Goal: Transaction & Acquisition: Purchase product/service

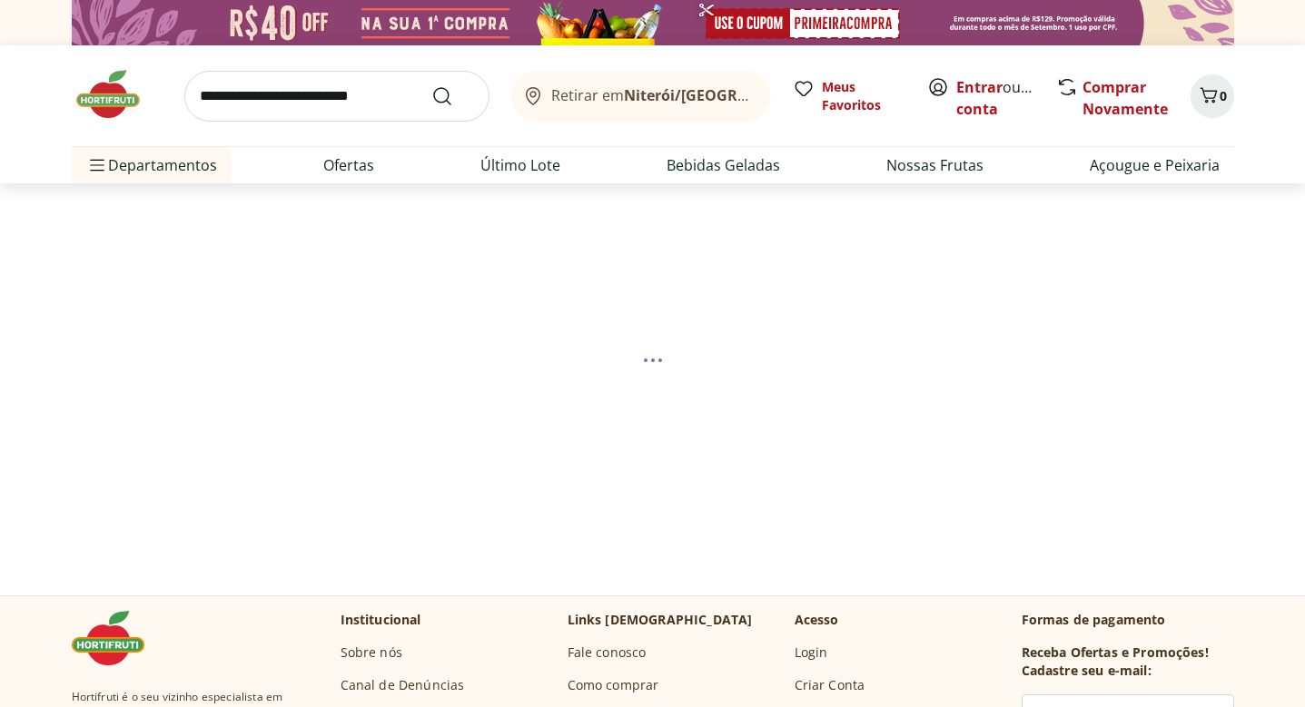
select select "**********"
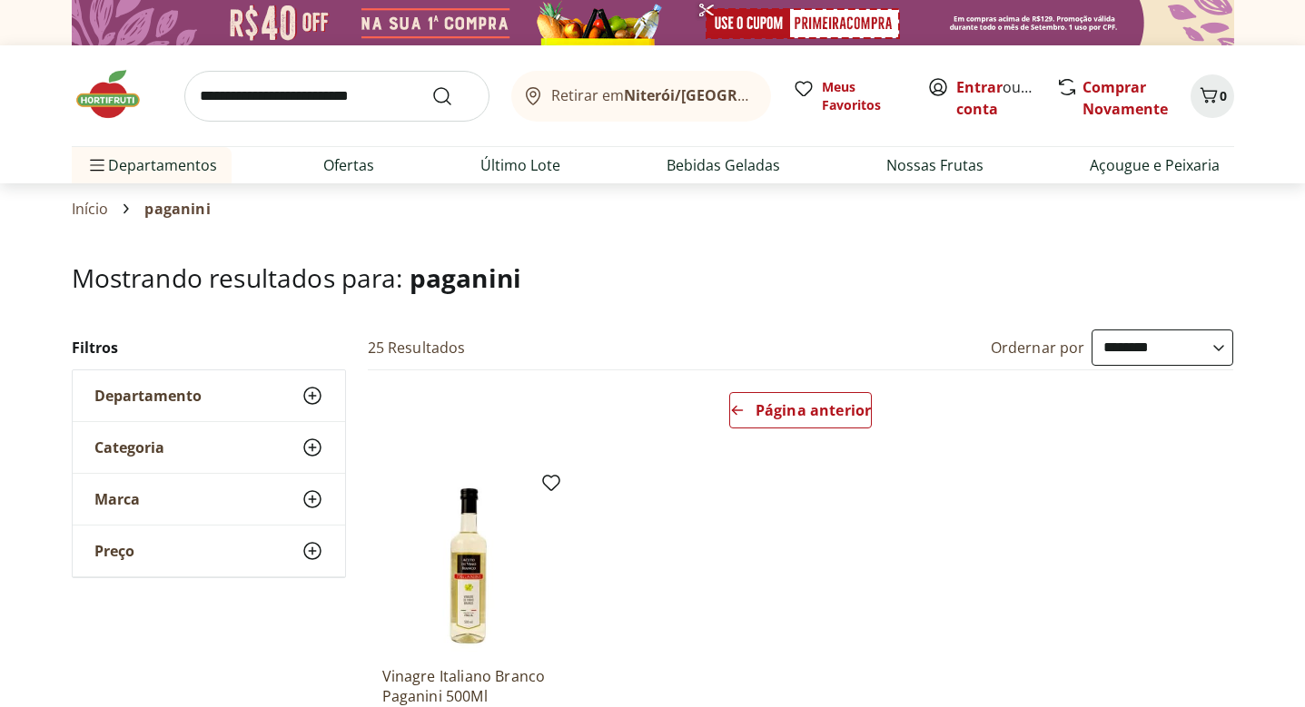
click at [116, 96] on img at bounding box center [117, 94] width 91 height 54
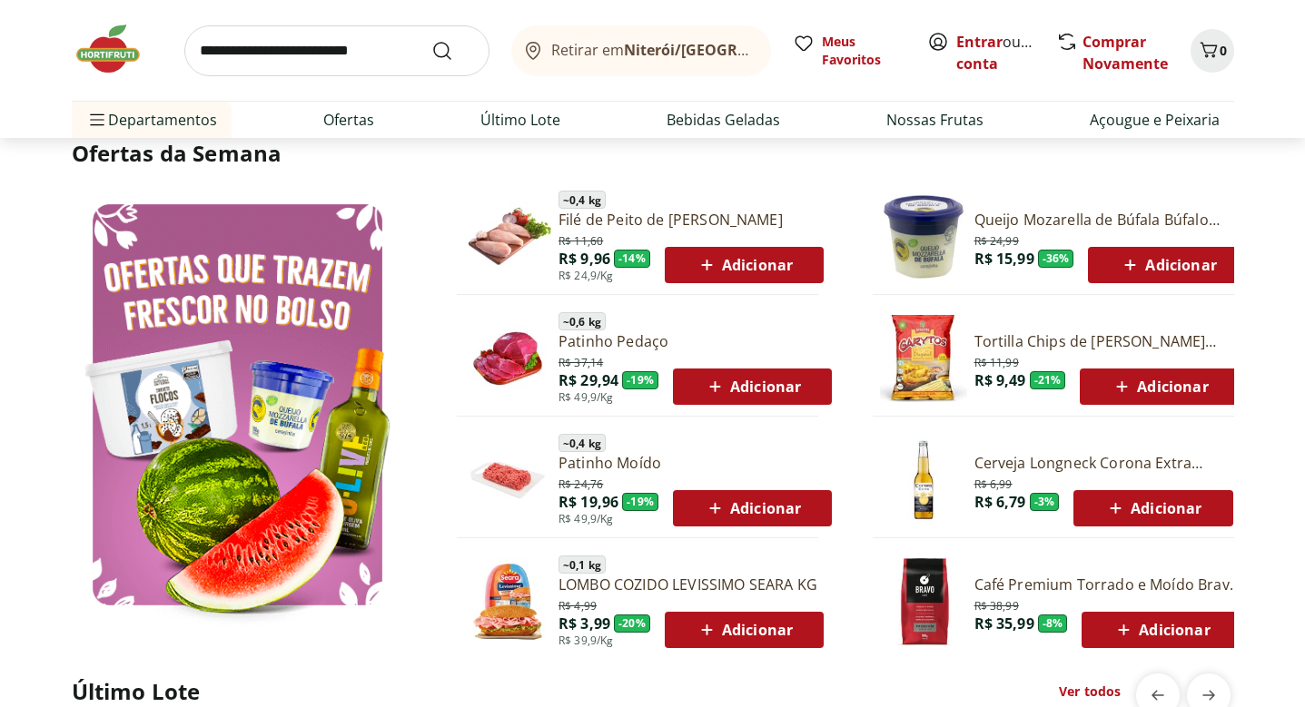
scroll to position [916, 0]
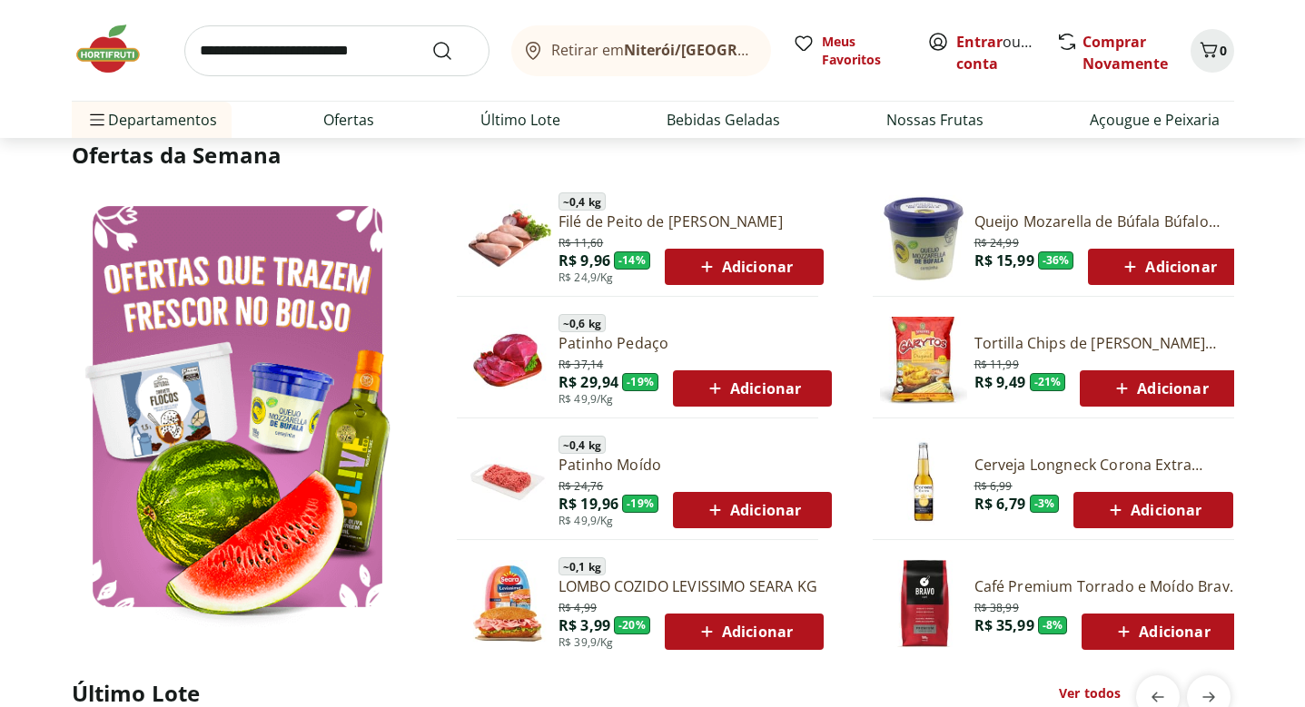
click at [1018, 220] on link "Queijo Mozarella de Búfala Búfalo Dourado 150g" at bounding box center [1110, 222] width 273 height 20
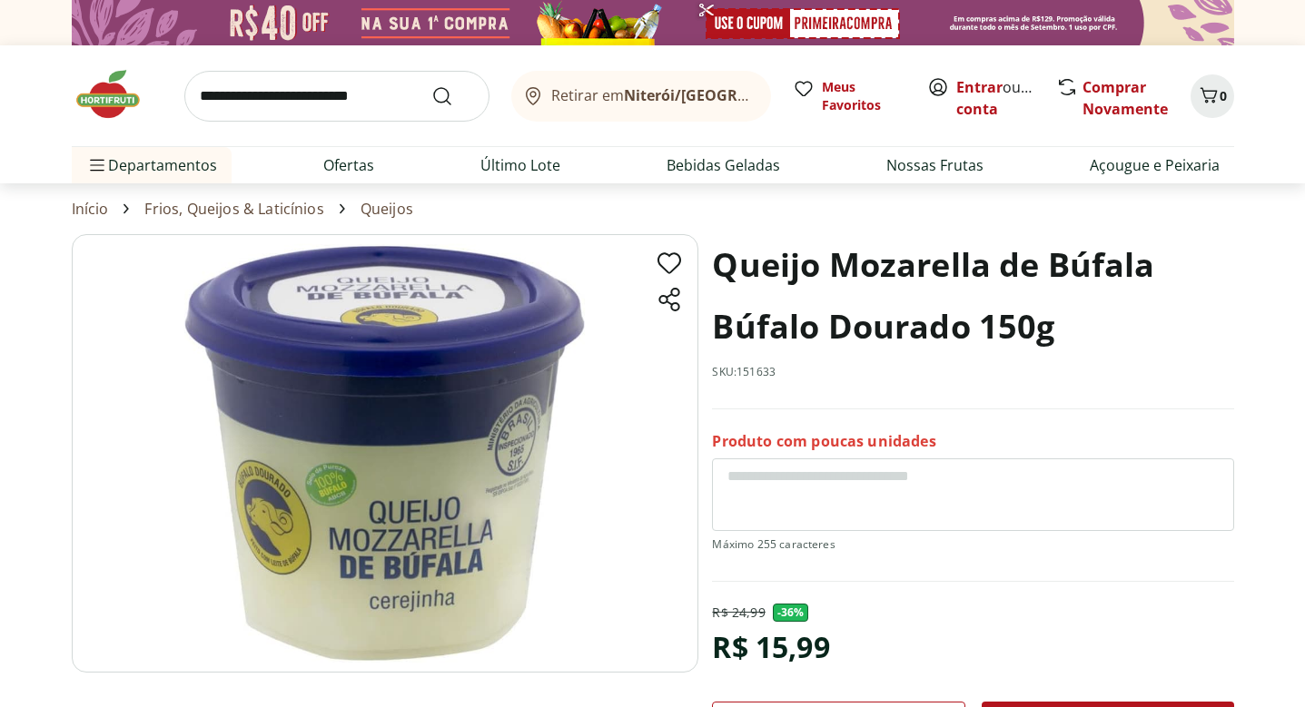
click at [107, 102] on img at bounding box center [117, 94] width 91 height 54
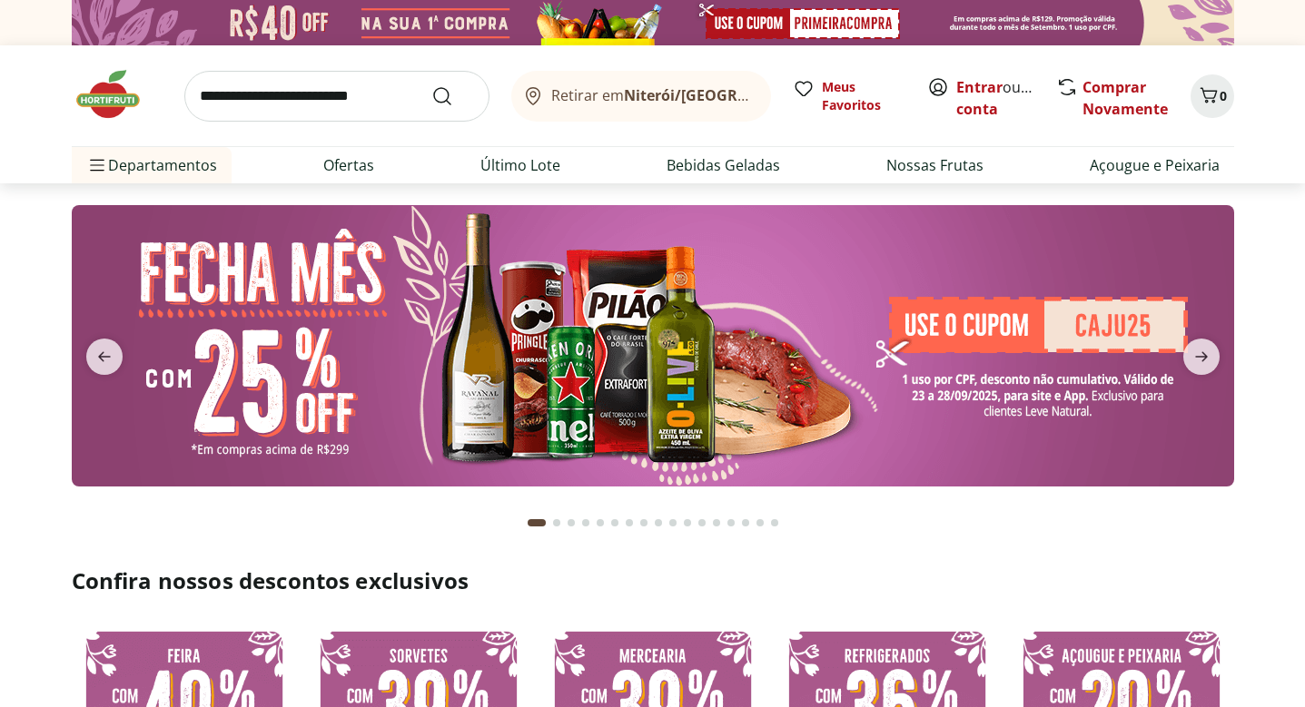
click at [757, 95] on icon at bounding box center [759, 90] width 5 height 10
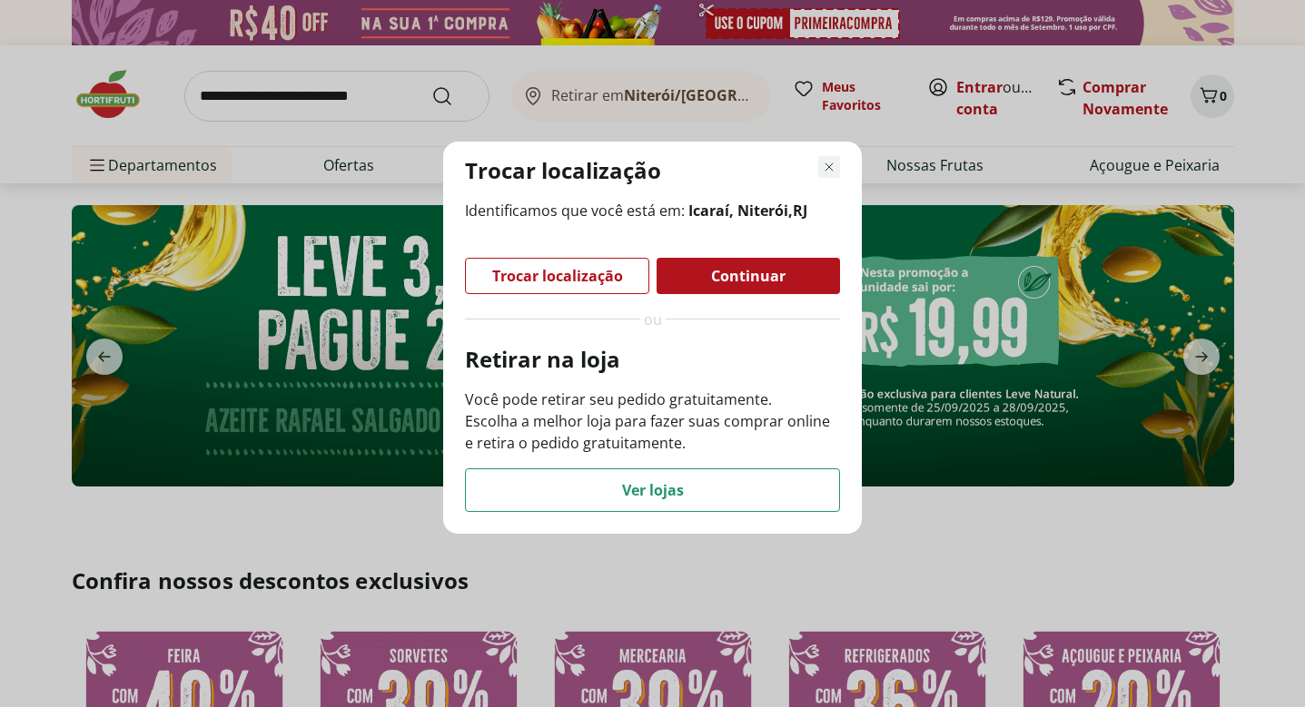
click at [829, 173] on icon "Fechar modal de regionalização" at bounding box center [829, 167] width 22 height 22
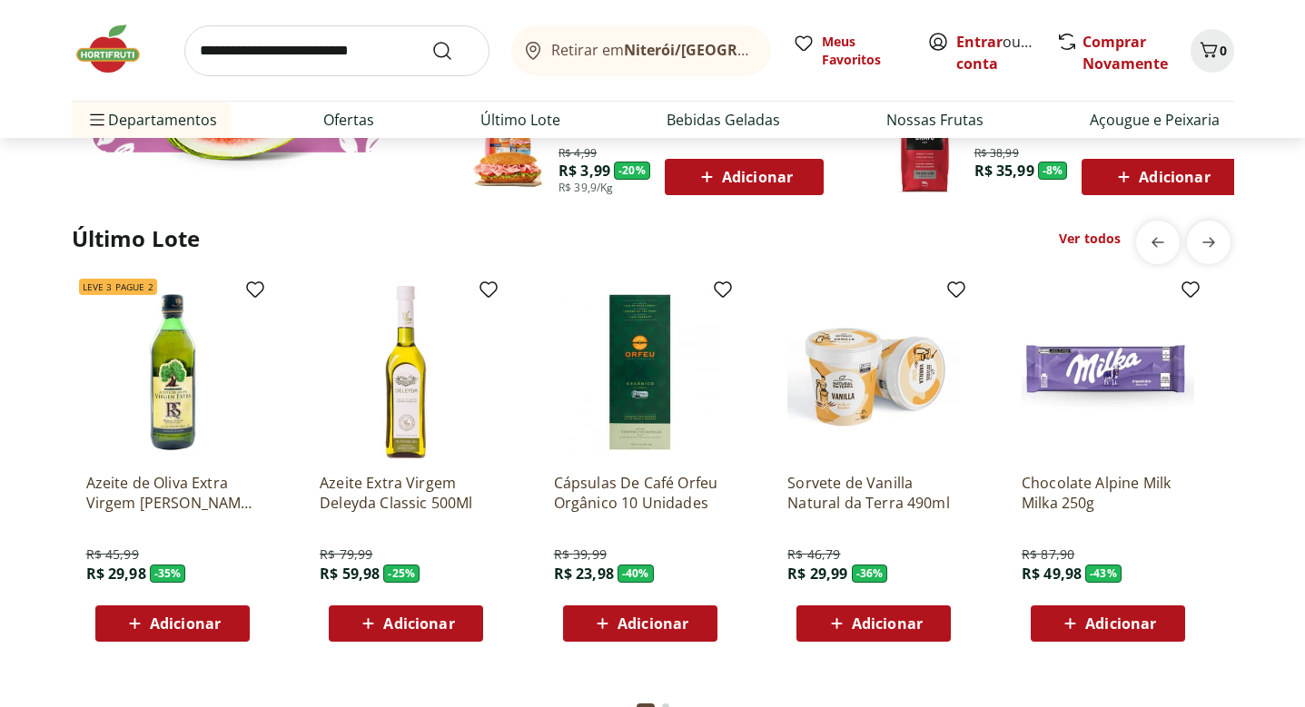
scroll to position [1390, 0]
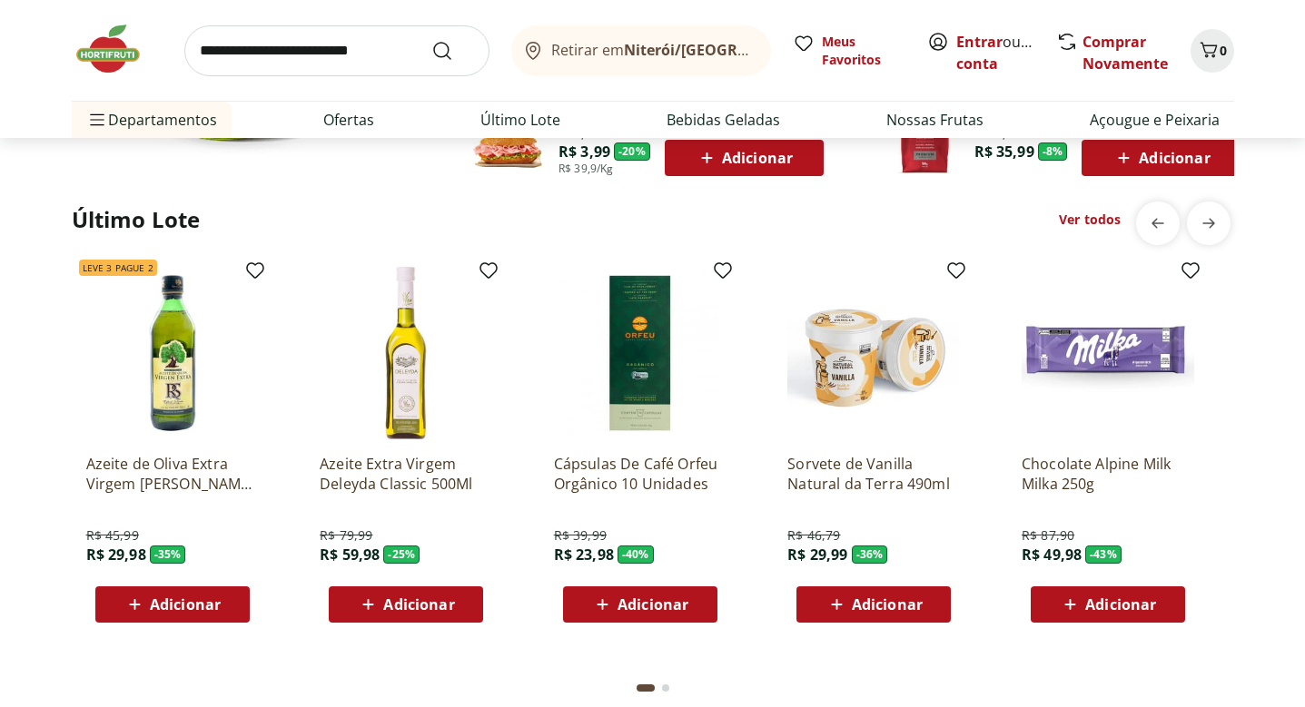
click at [169, 465] on p "Azeite de Oliva Extra Virgem [PERSON_NAME] 500ml" at bounding box center [172, 474] width 173 height 40
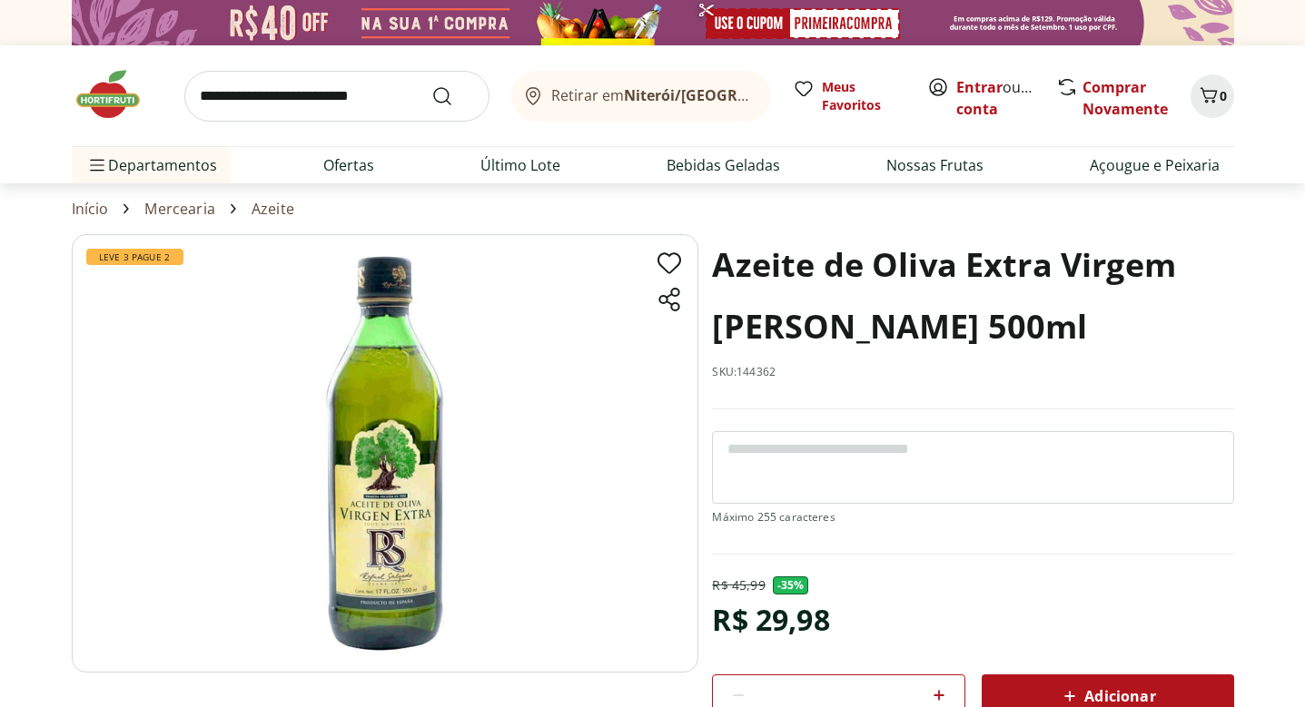
scroll to position [20, 0]
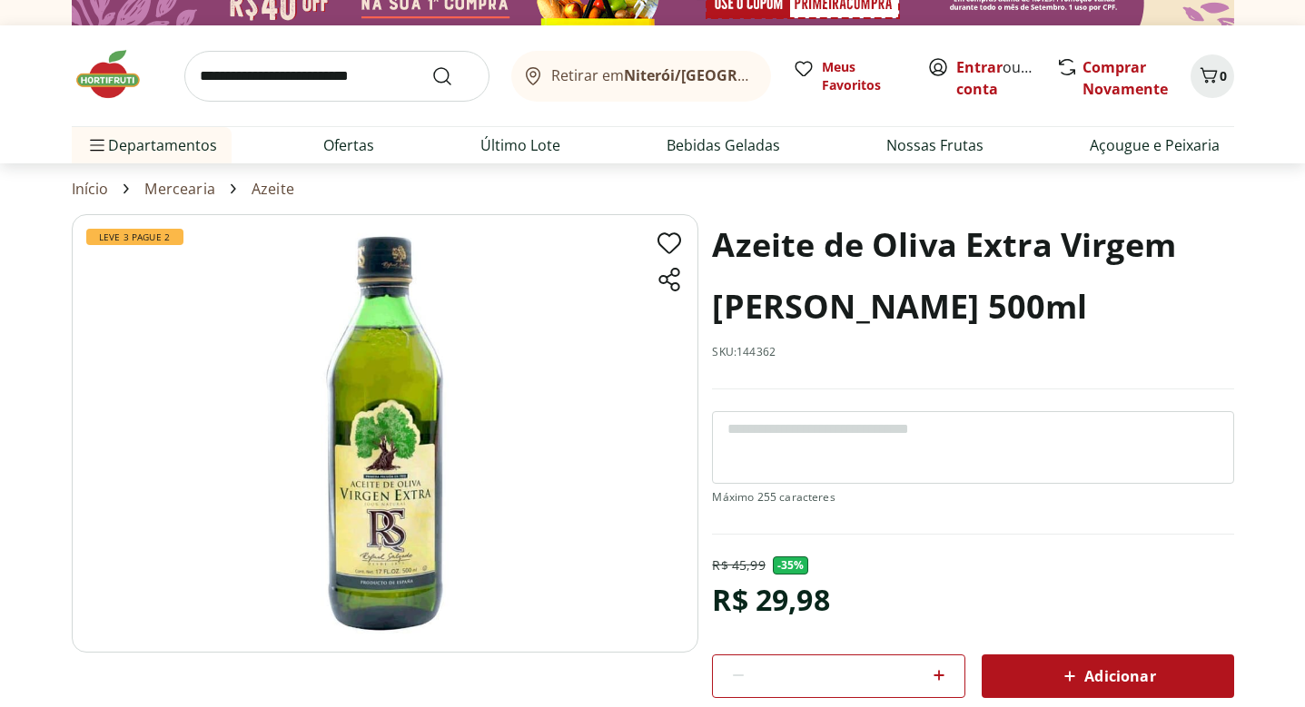
click at [400, 531] on img at bounding box center [385, 433] width 627 height 439
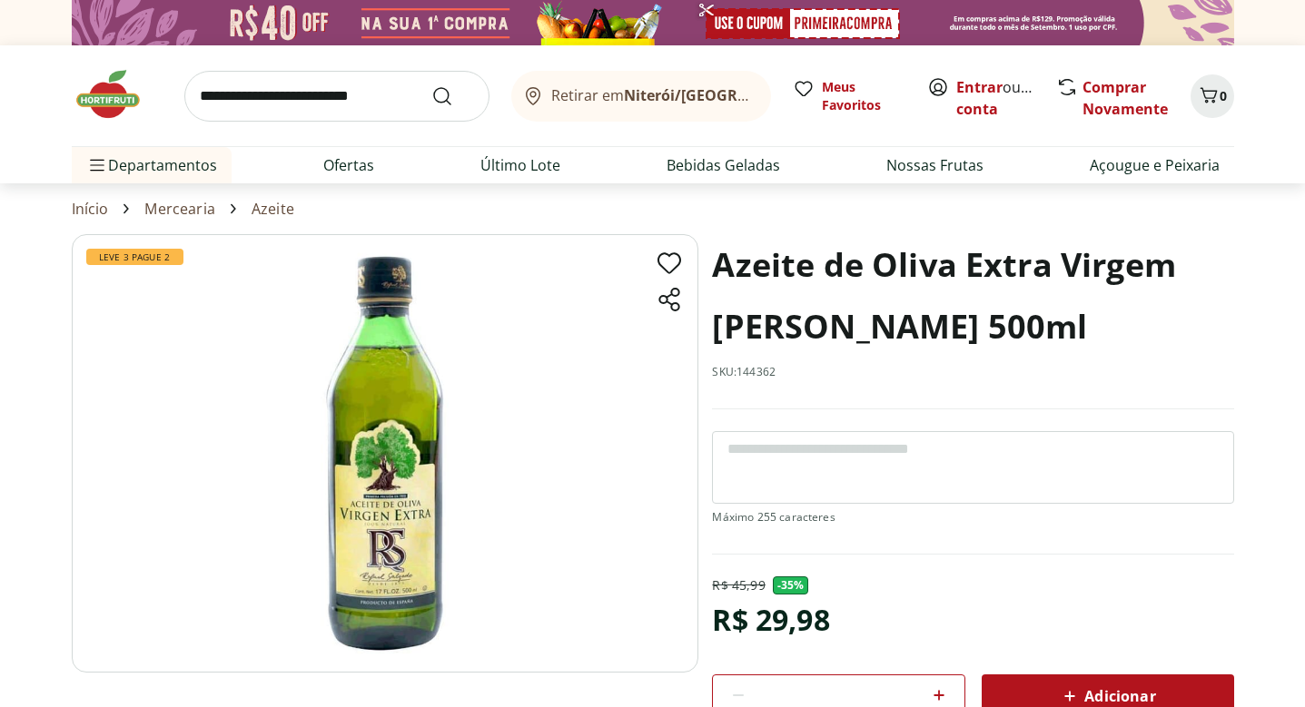
scroll to position [0, 0]
click at [814, 313] on h1 "Azeite de Oliva Extra Virgem [PERSON_NAME] 500ml" at bounding box center [972, 296] width 521 height 124
click at [373, 386] on img at bounding box center [385, 453] width 627 height 439
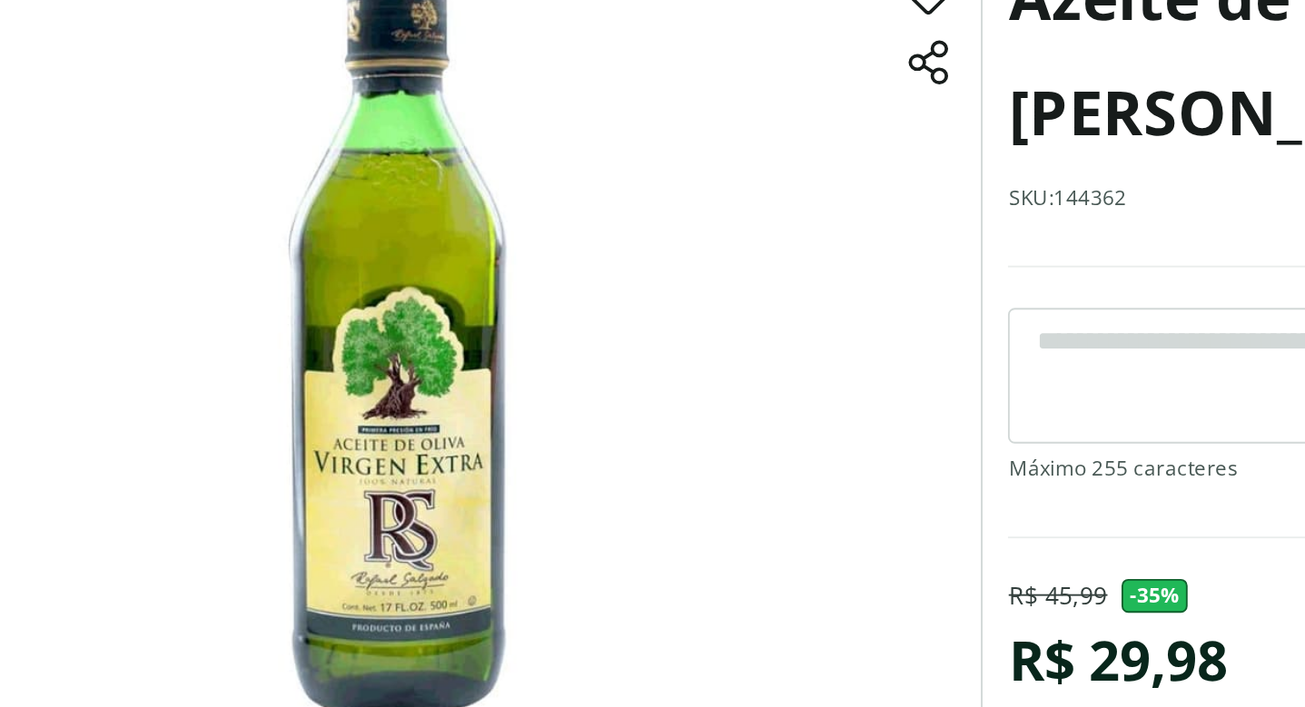
scroll to position [70, 0]
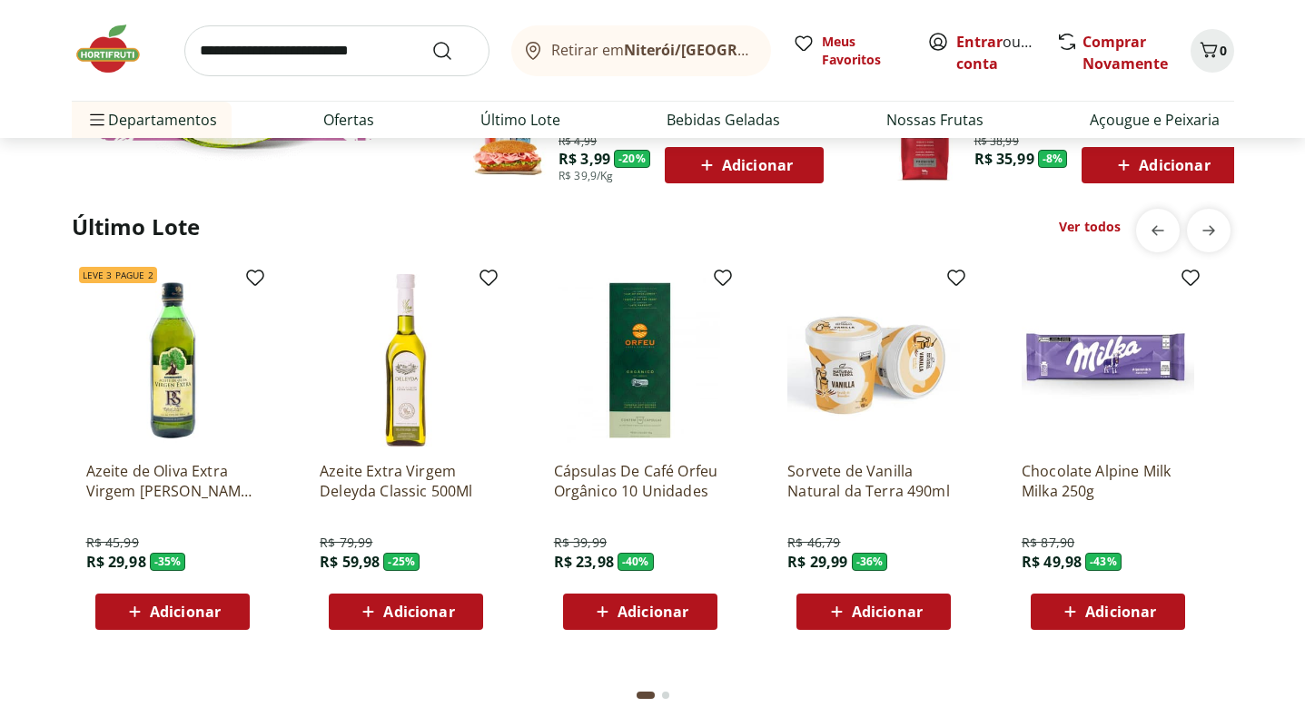
scroll to position [2132, 0]
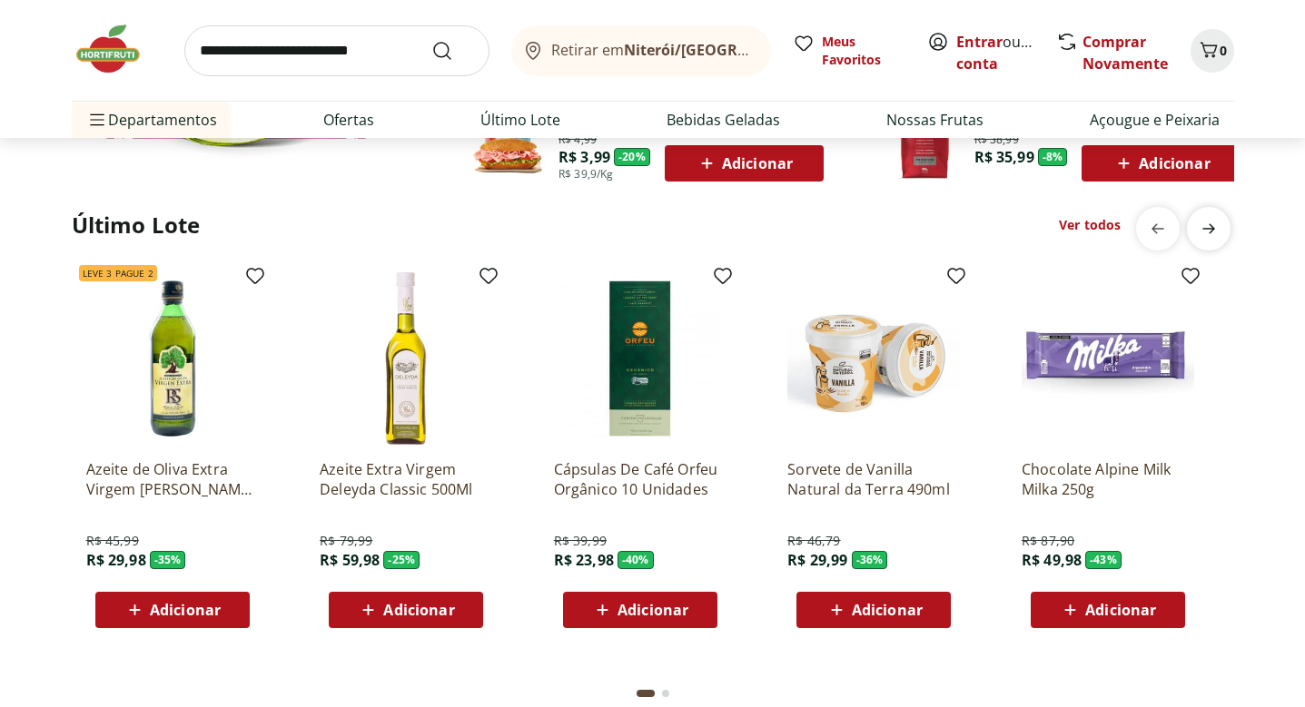
click at [1219, 232] on icon "next" at bounding box center [1209, 229] width 22 height 22
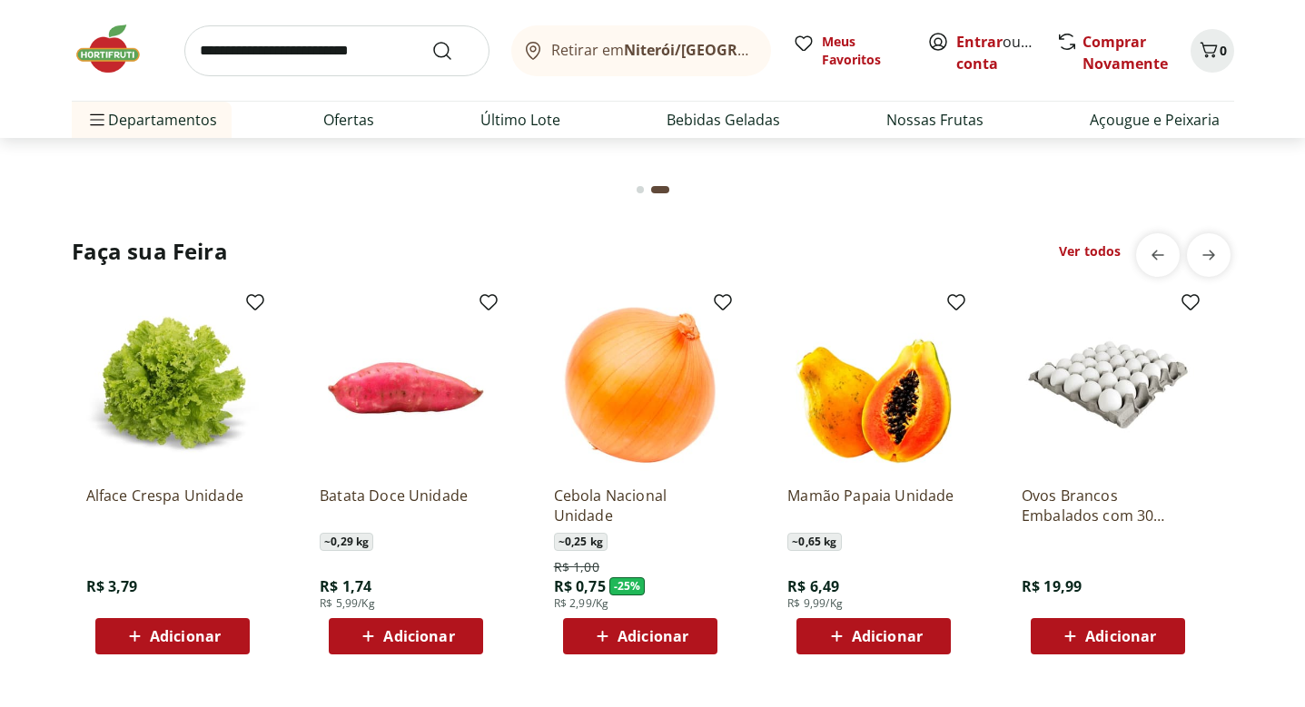
scroll to position [2656, 0]
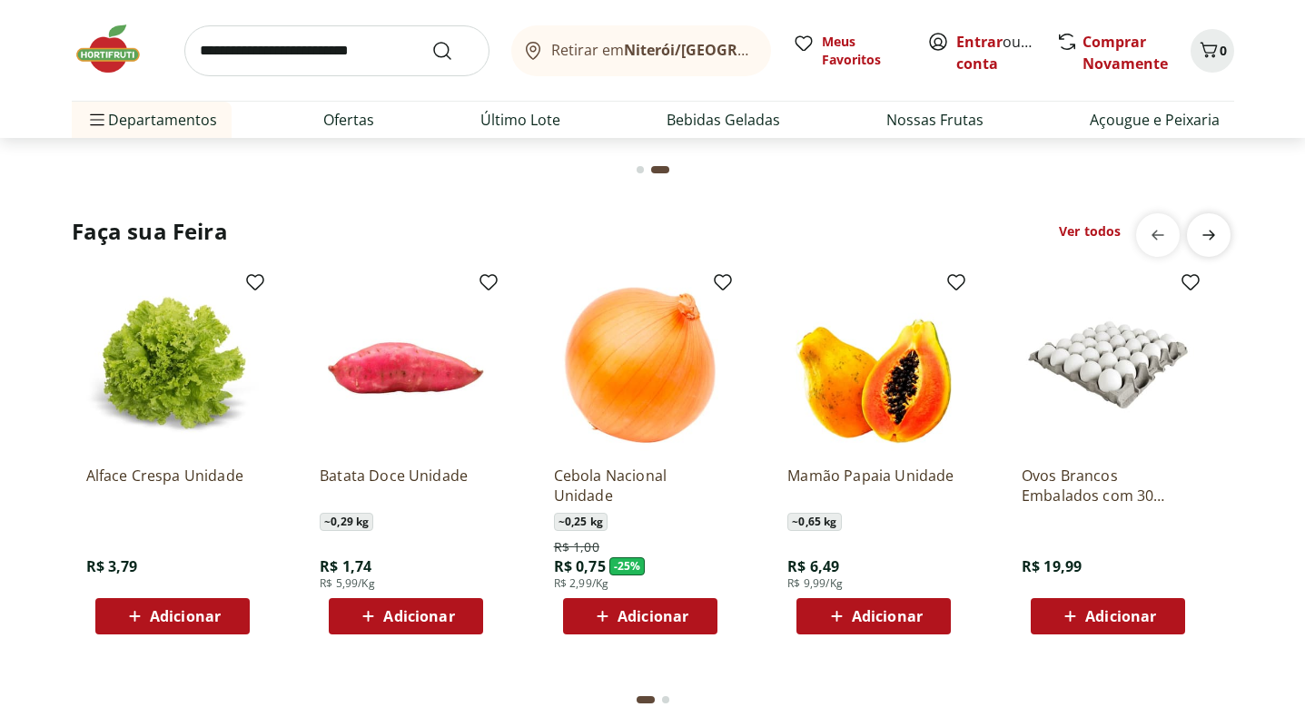
click at [1210, 241] on icon "next" at bounding box center [1209, 235] width 22 height 22
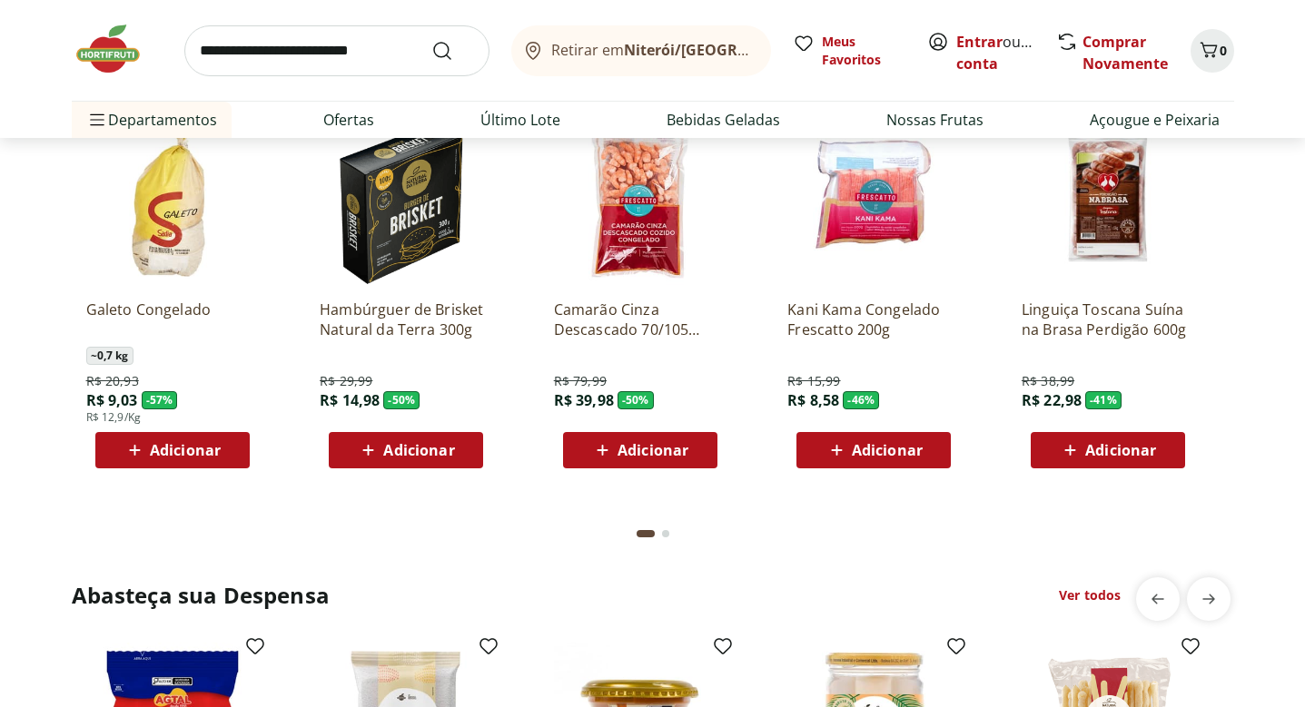
scroll to position [3347, 0]
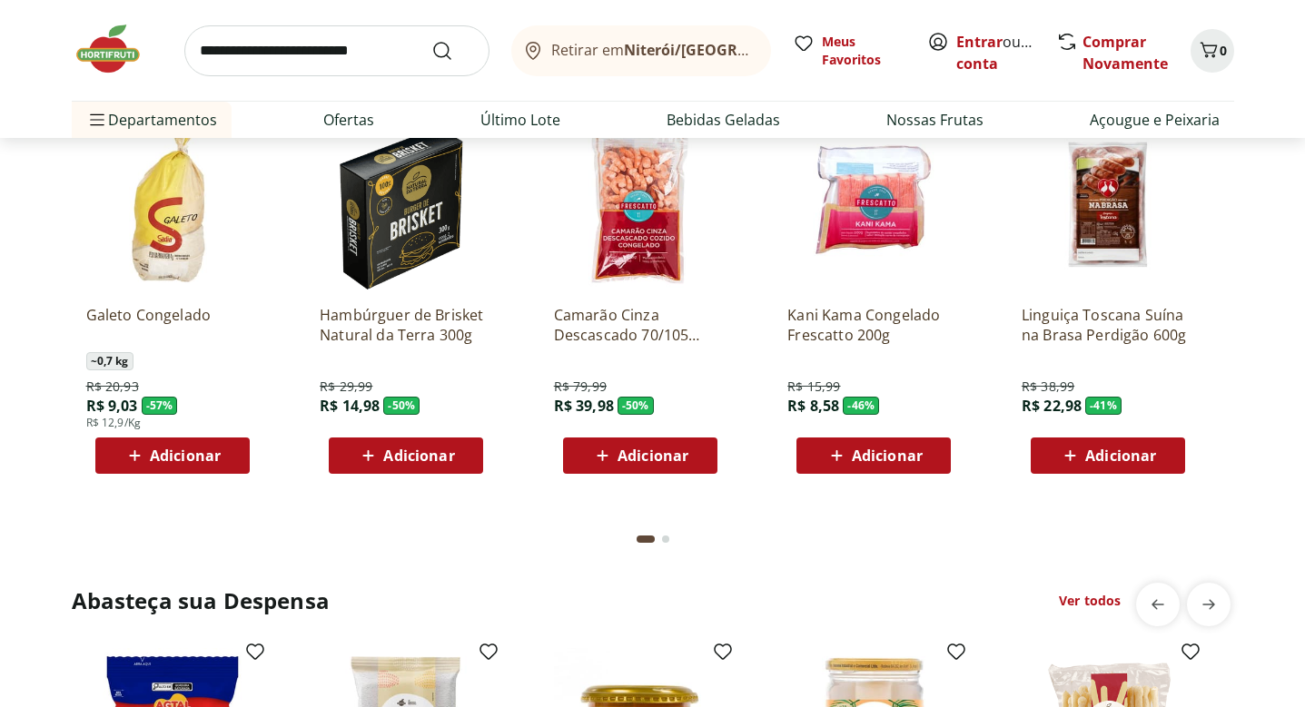
click at [621, 326] on p "Camarão Cinza Descascado 70/105 Congelado Frescatto 400g" at bounding box center [640, 325] width 173 height 40
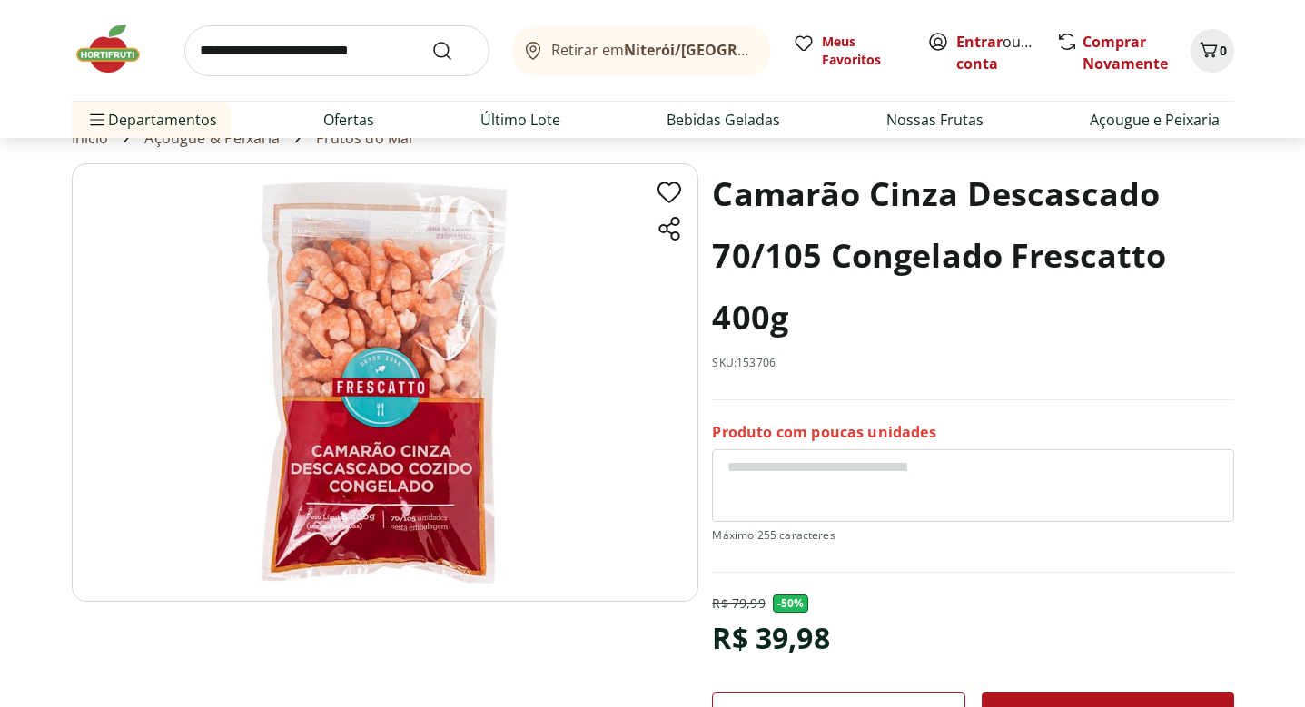
scroll to position [71, 0]
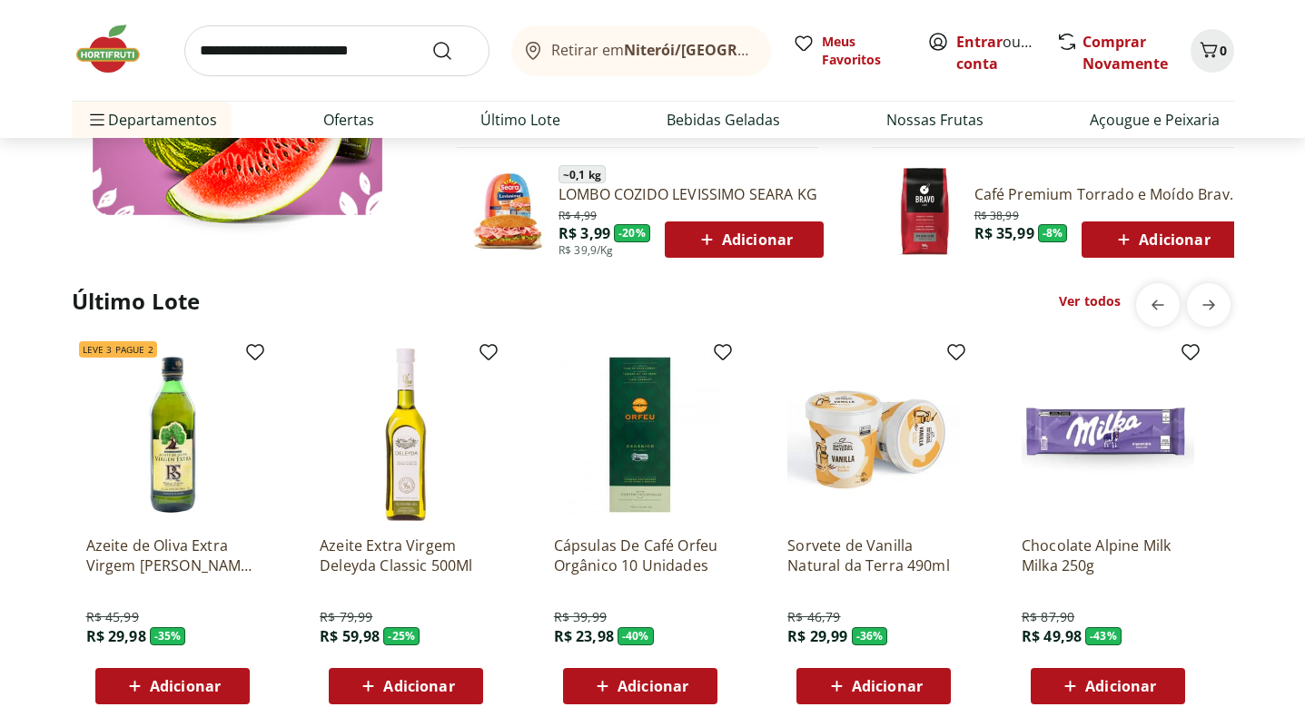
click at [992, 379] on li "Sorvete de Vanilla Natural da Terra 490ml R$ 46,79 R$ 29,99 - 36 % Adicionar" at bounding box center [886, 526] width 227 height 385
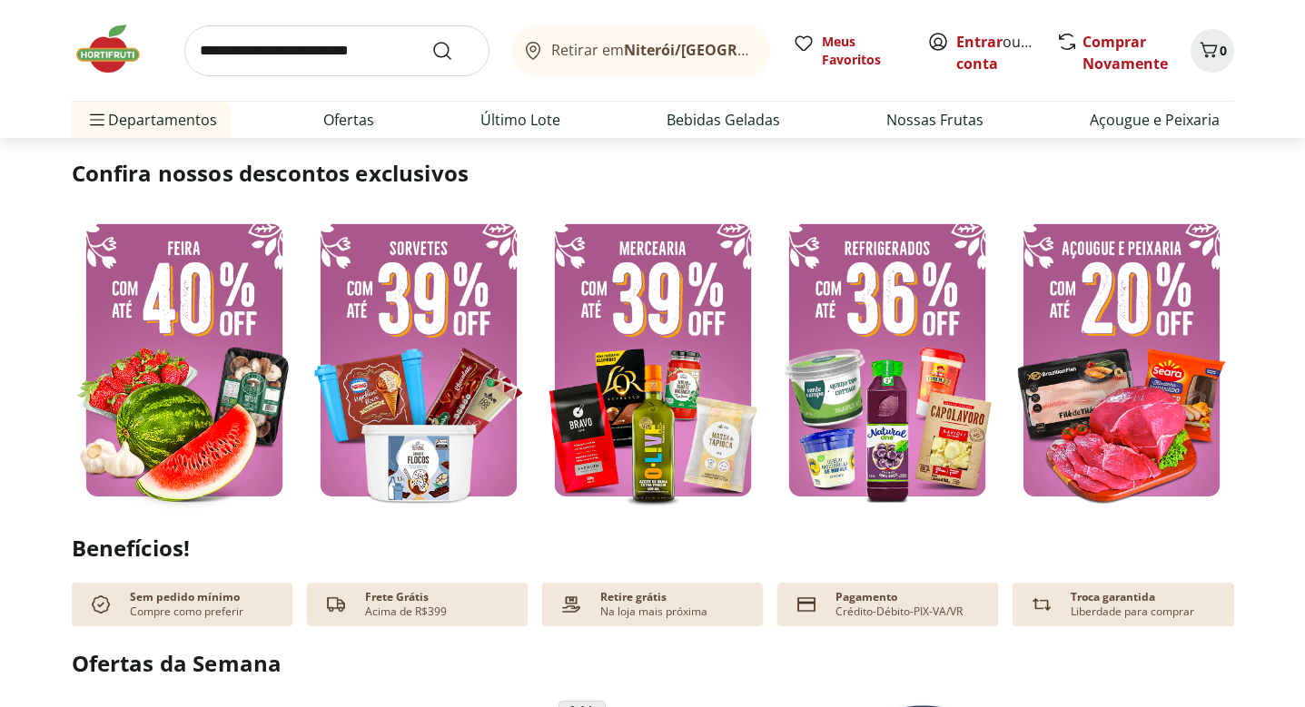
scroll to position [2657, 0]
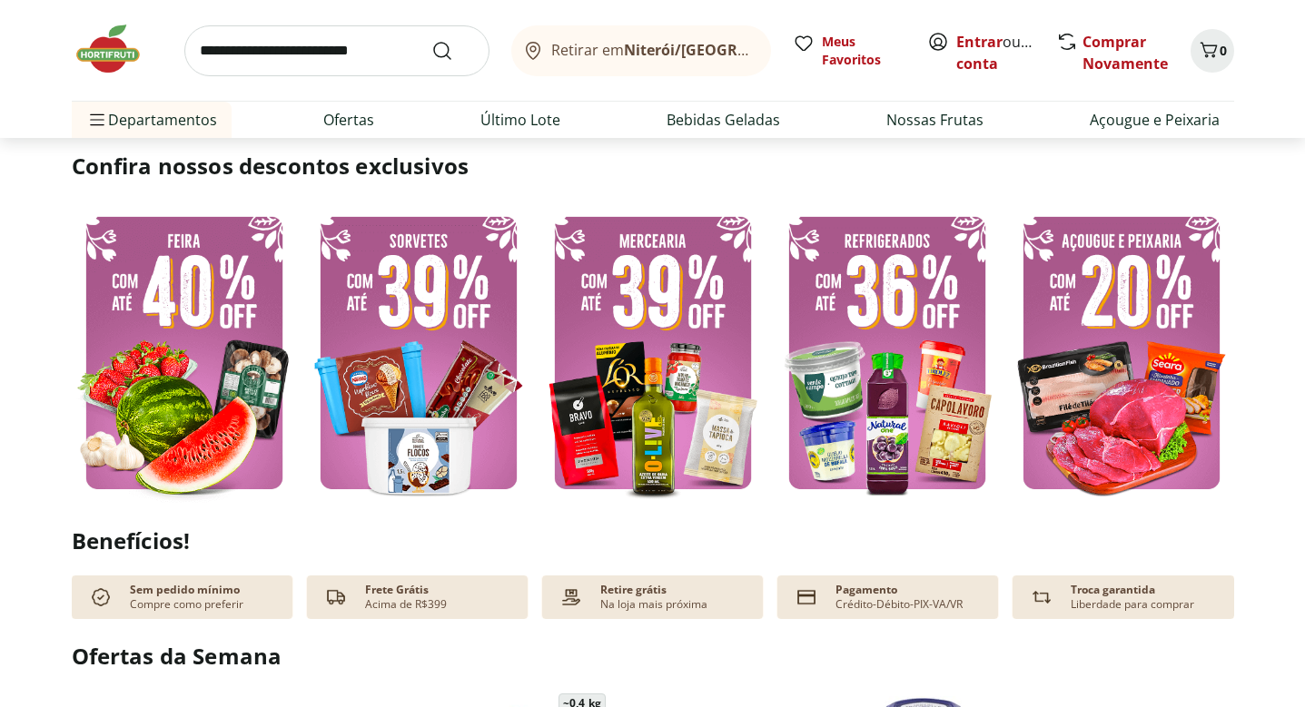
click at [650, 381] on img at bounding box center [652, 353] width 225 height 301
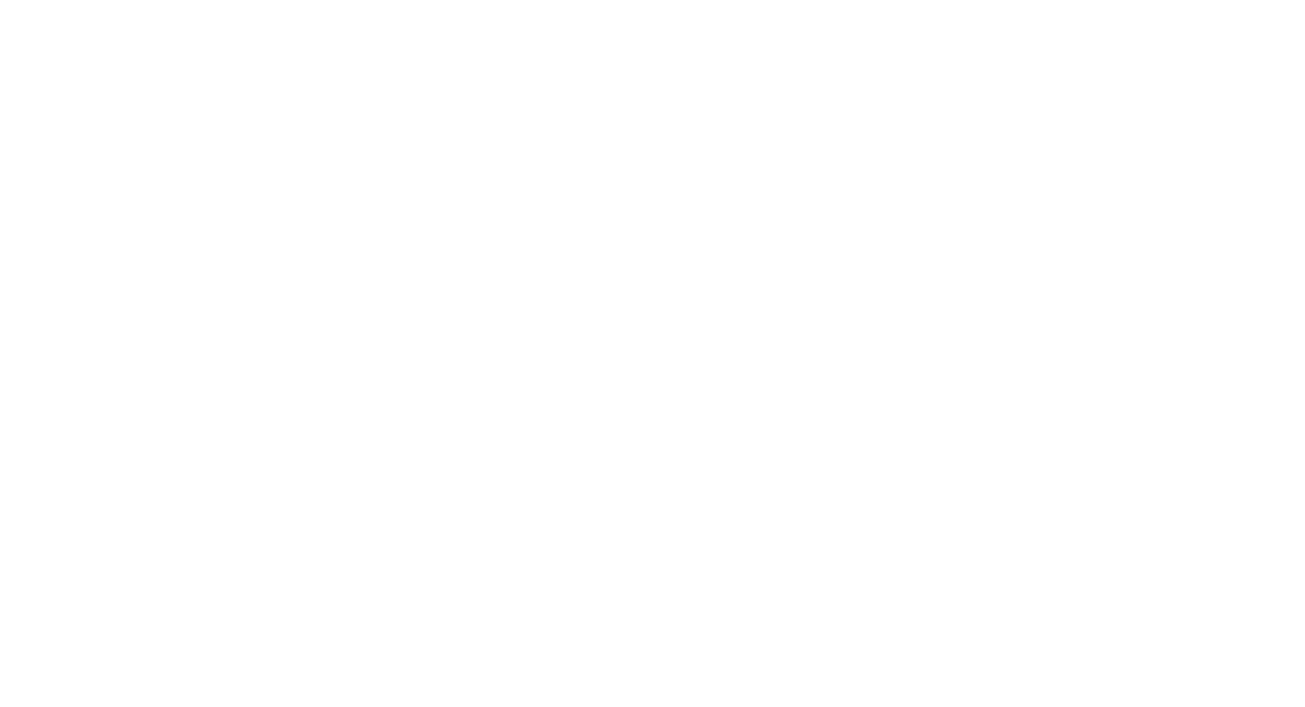
select select "**********"
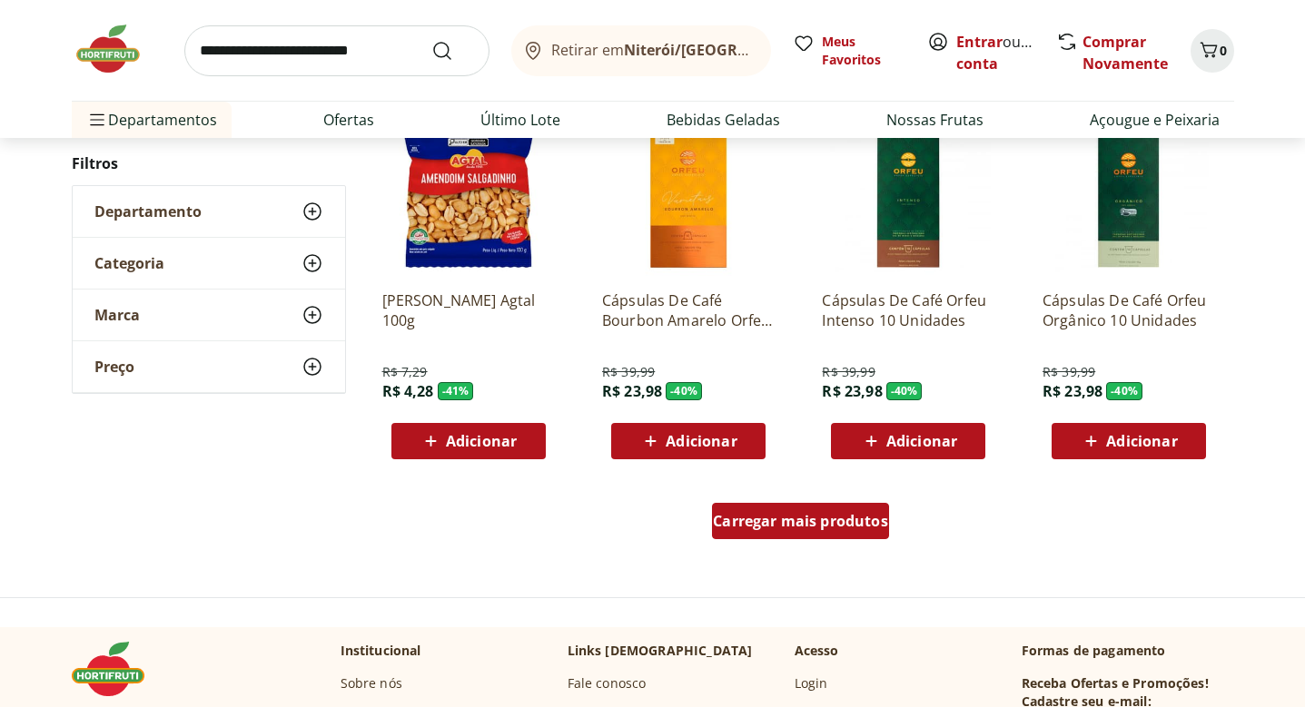
scroll to position [1025, 0]
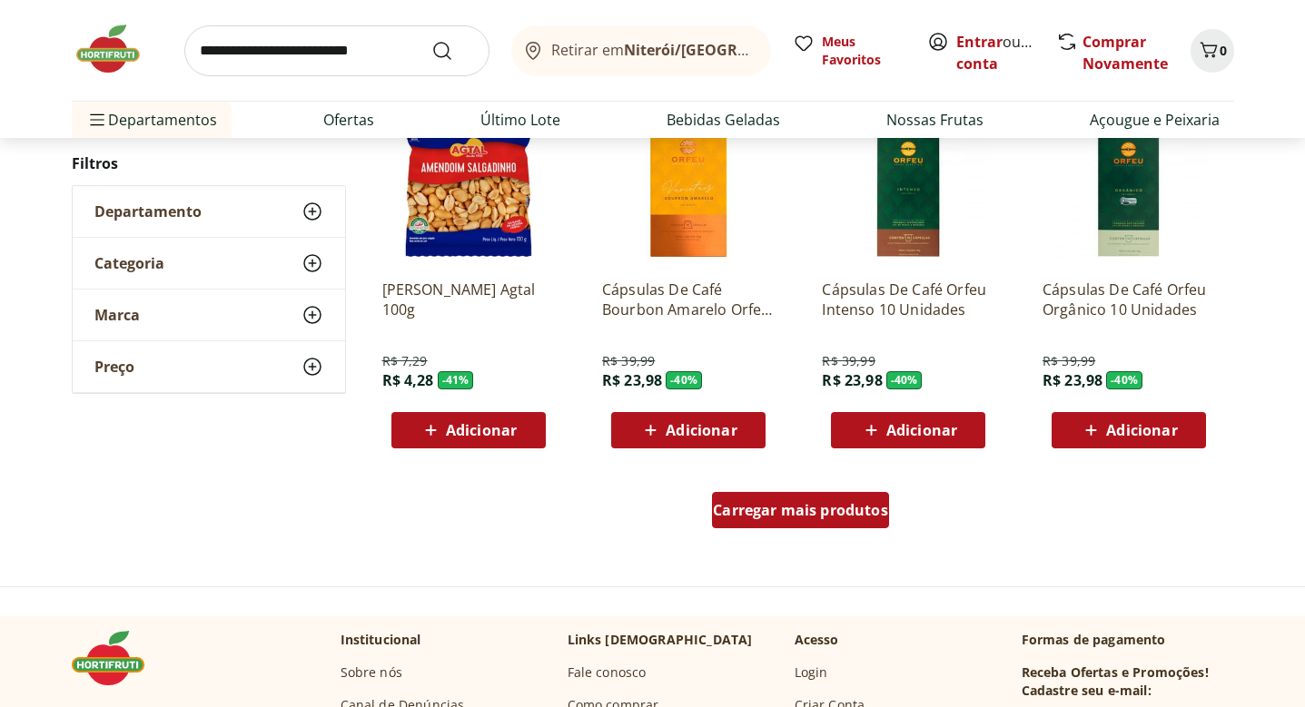
click at [774, 527] on div "Carregar mais produtos" at bounding box center [800, 510] width 177 height 36
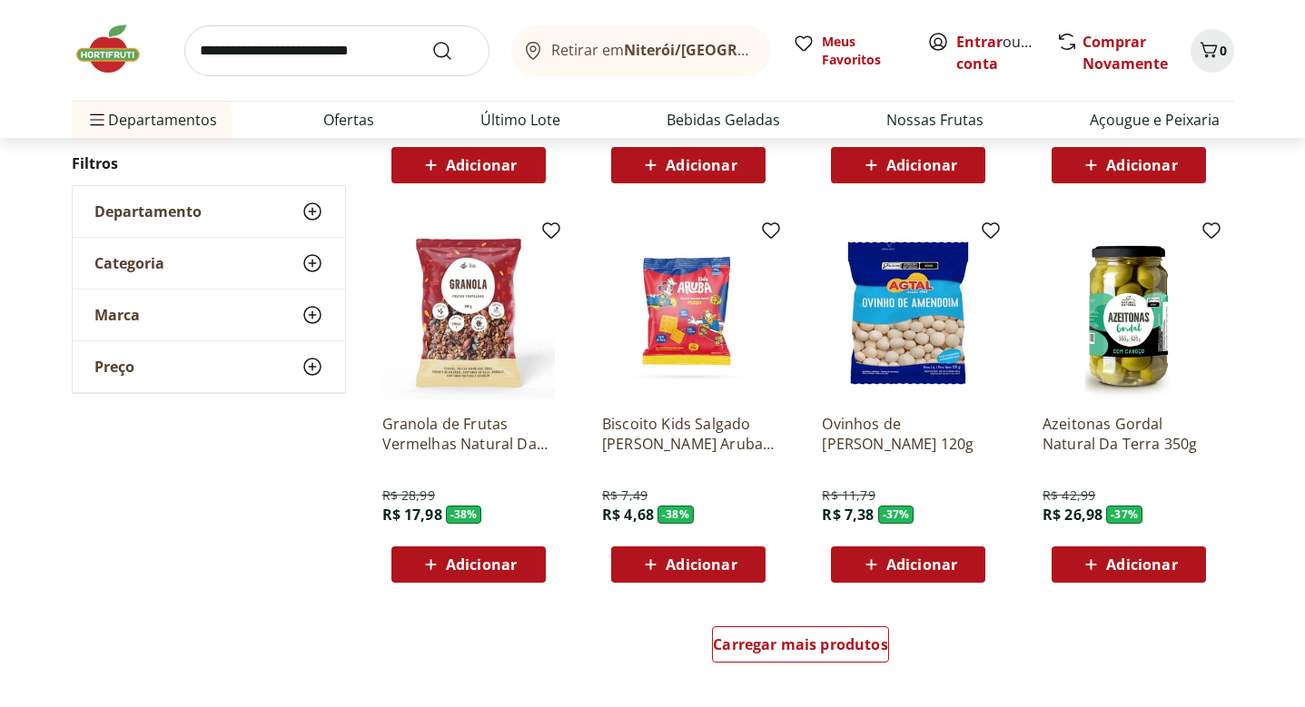
scroll to position [2120, 0]
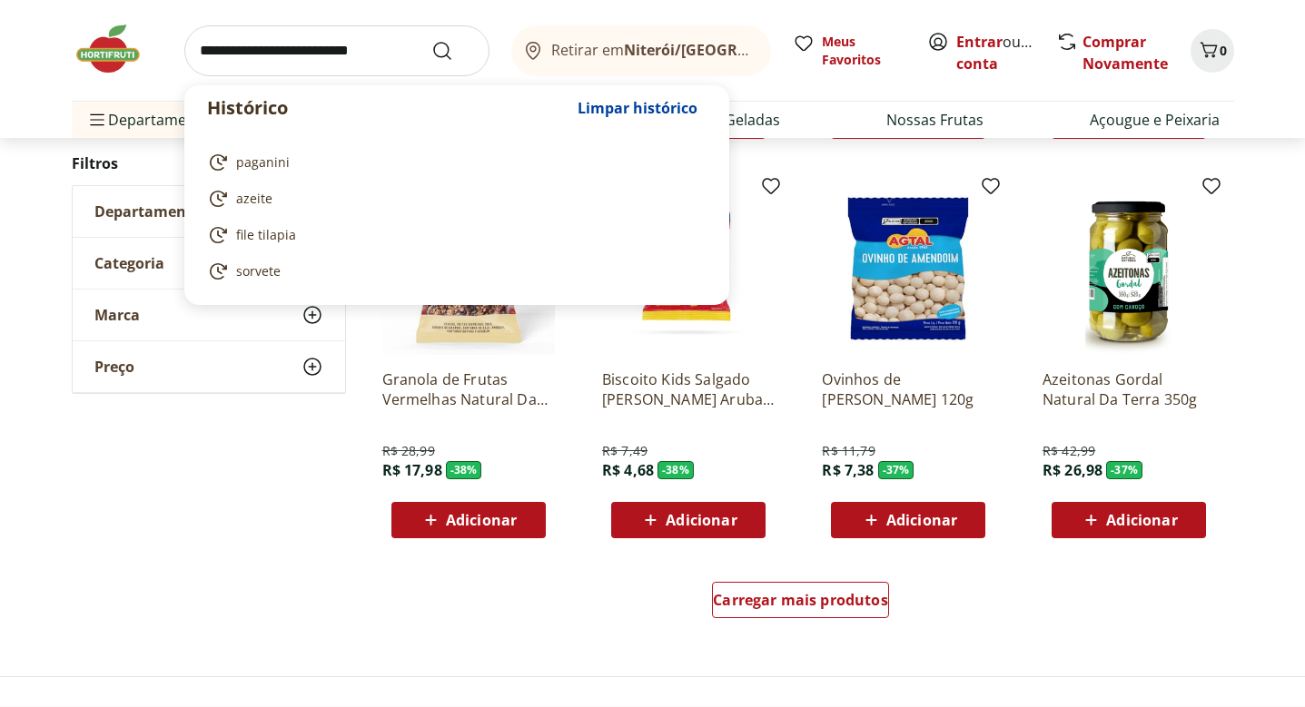
click at [354, 47] on input "search" at bounding box center [336, 50] width 305 height 51
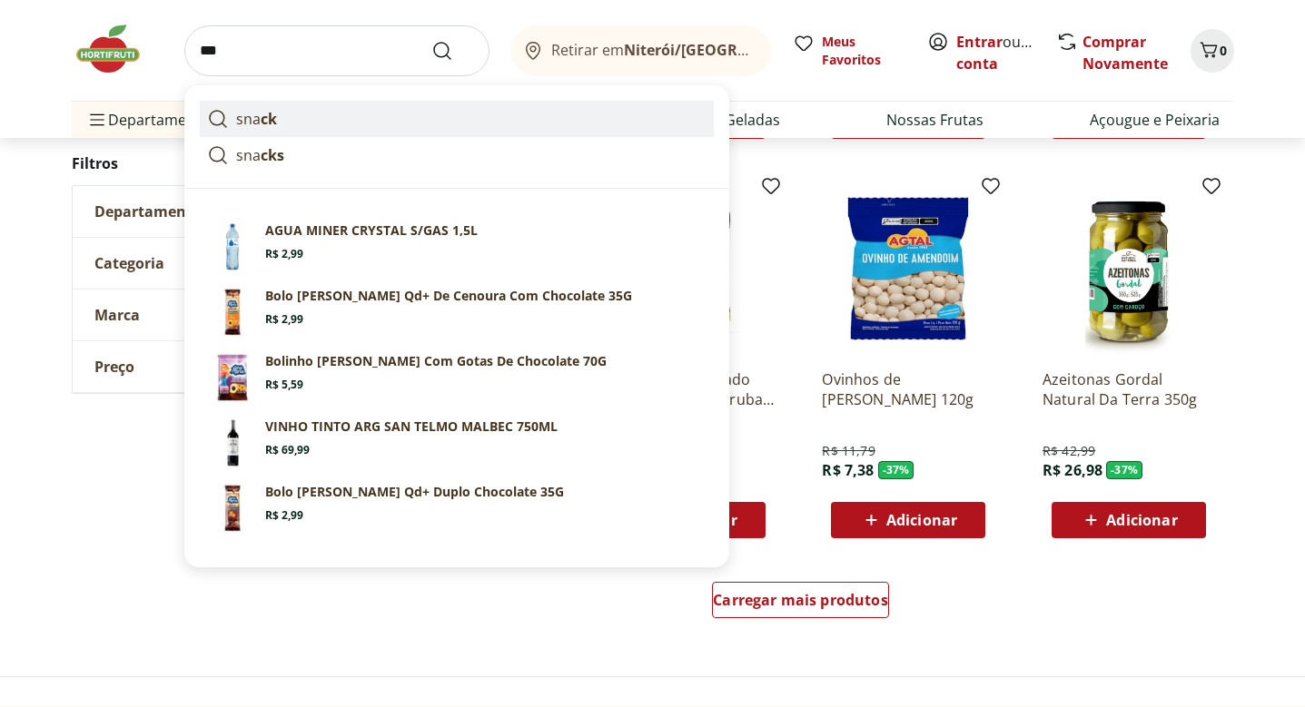
click at [283, 114] on link "sna ck" at bounding box center [457, 119] width 514 height 36
type input "*****"
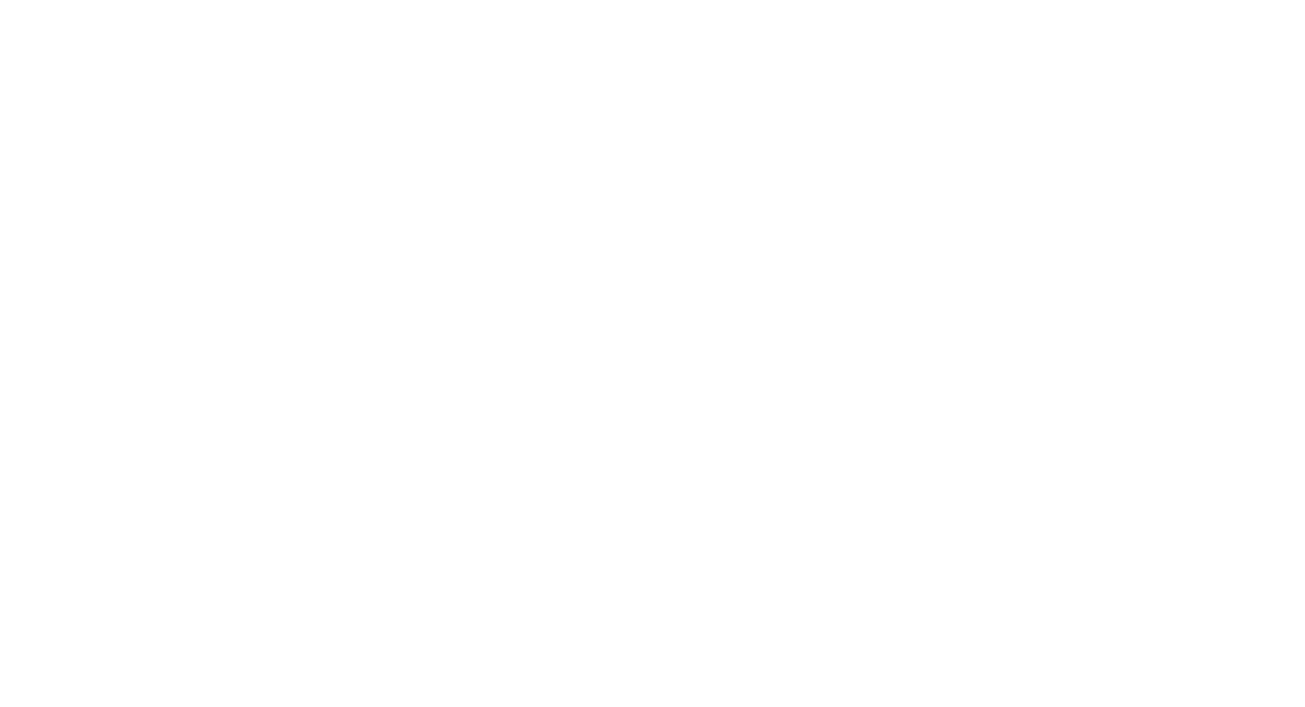
select select "**********"
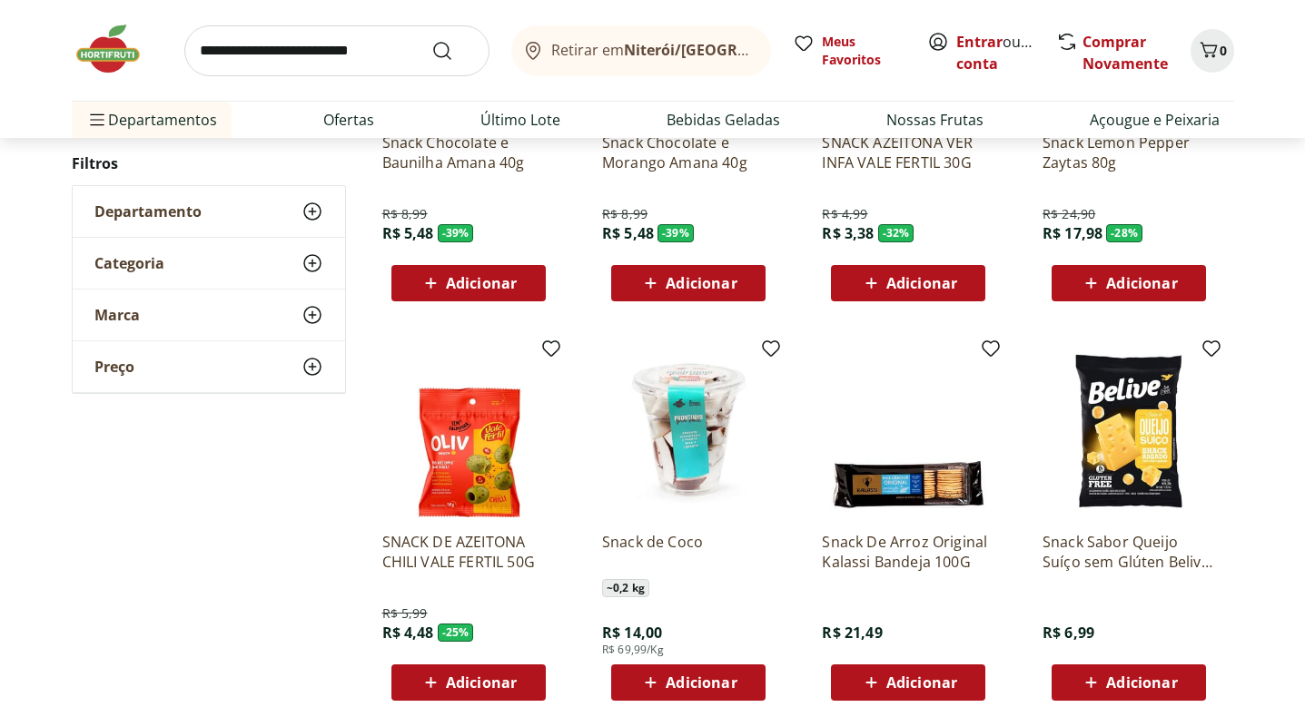
scroll to position [452, 0]
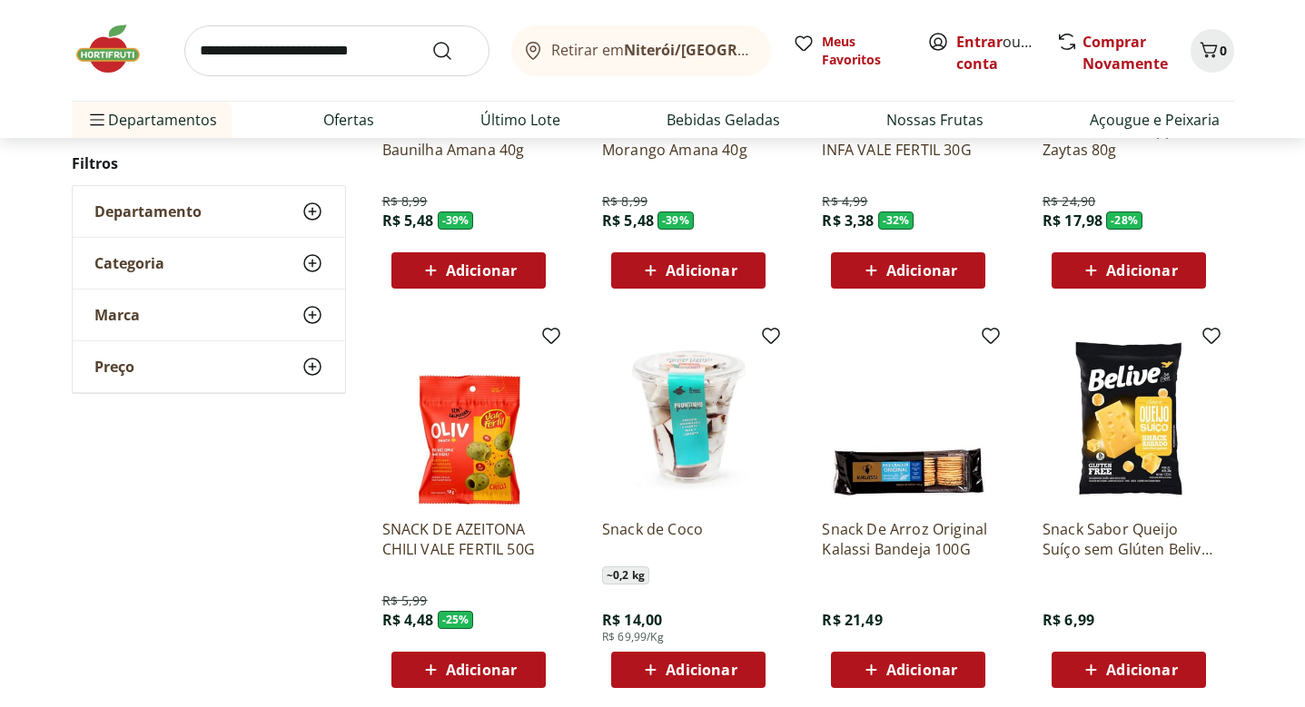
click at [436, 513] on div "SNACK DE AZEITONA CHILI VALE FERTIL 50G R$ 5,99 R$ 4,48 - 25 % Adicionar" at bounding box center [468, 596] width 173 height 183
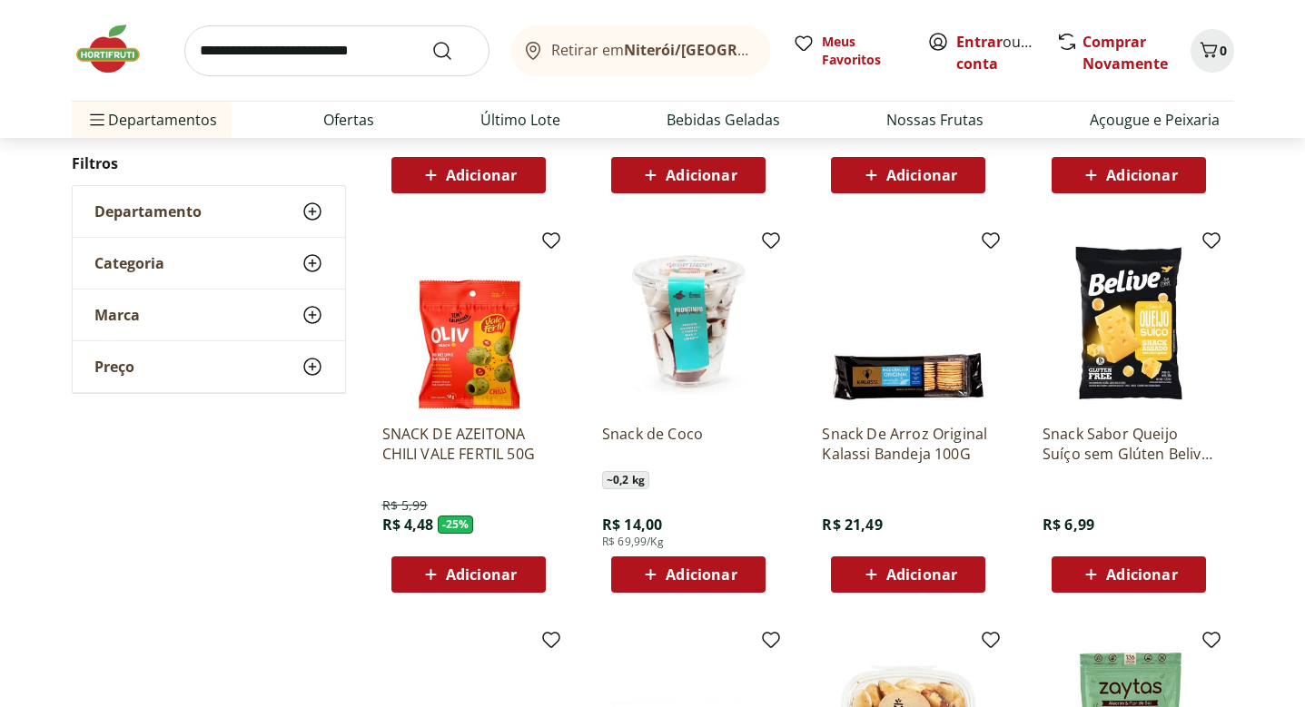
scroll to position [558, 0]
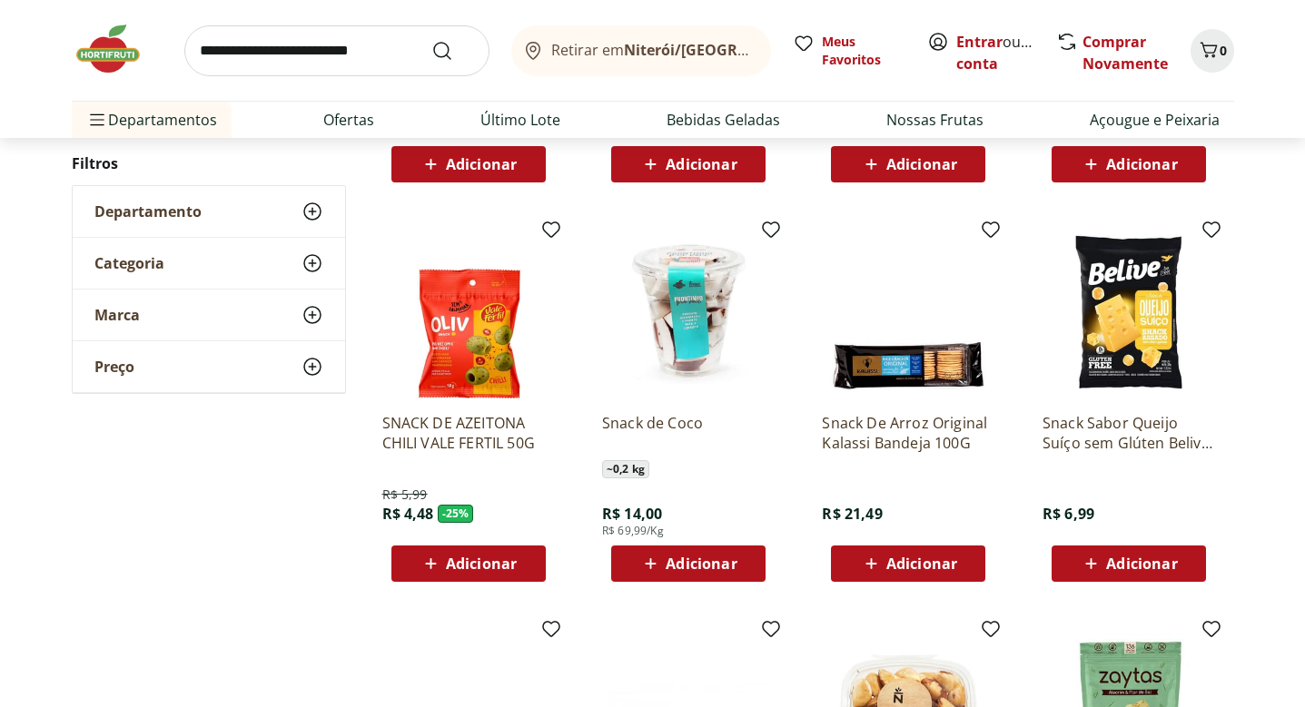
click at [470, 417] on p "SNACK DE AZEITONA CHILI VALE FERTIL 50G" at bounding box center [468, 433] width 173 height 40
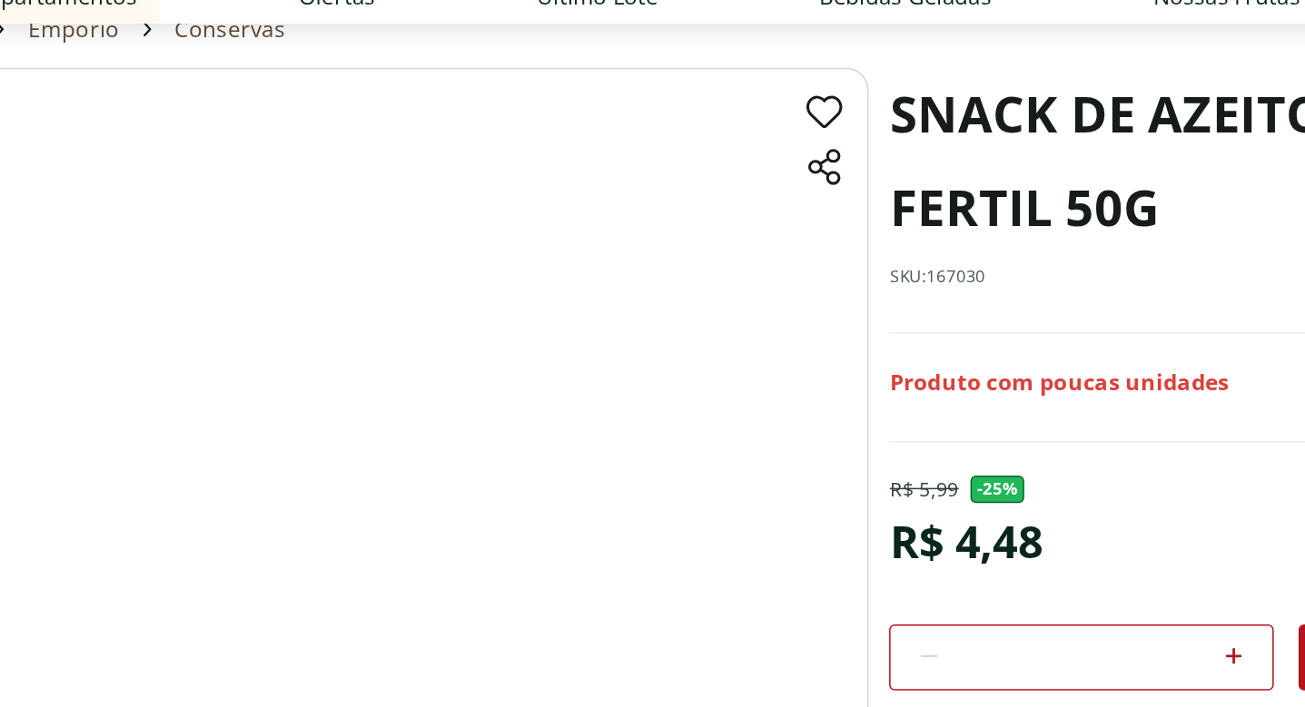
scroll to position [40, 0]
